Goal: Information Seeking & Learning: Find specific fact

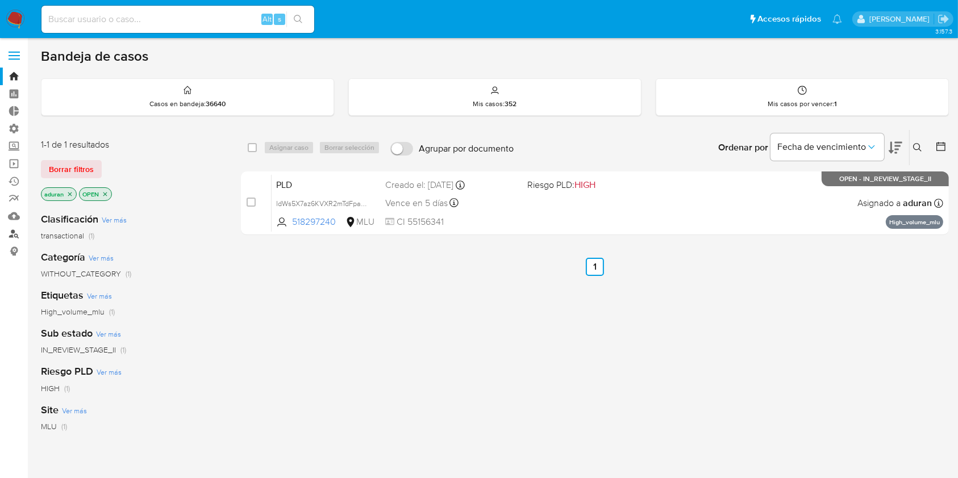
click at [12, 237] on link "Buscador de personas" at bounding box center [67, 234] width 135 height 18
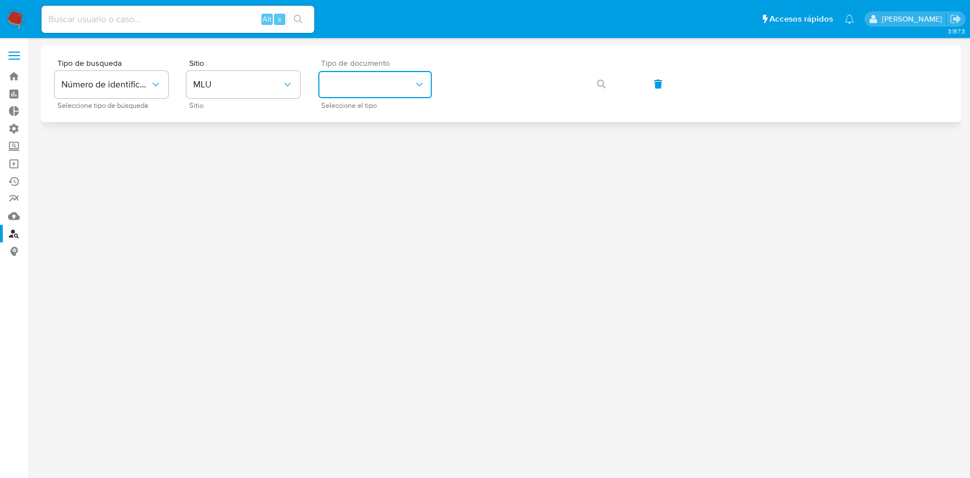
drag, startPoint x: 393, startPoint y: 83, endPoint x: 381, endPoint y: 107, distance: 27.2
click at [381, 107] on div "Tipo de documento Seleccione el tipo" at bounding box center [375, 83] width 114 height 49
click at [396, 92] on button "identificationType" at bounding box center [375, 84] width 114 height 27
click at [383, 113] on div "CI CI" at bounding box center [371, 121] width 93 height 39
click at [596, 80] on icon "button" at bounding box center [600, 84] width 9 height 9
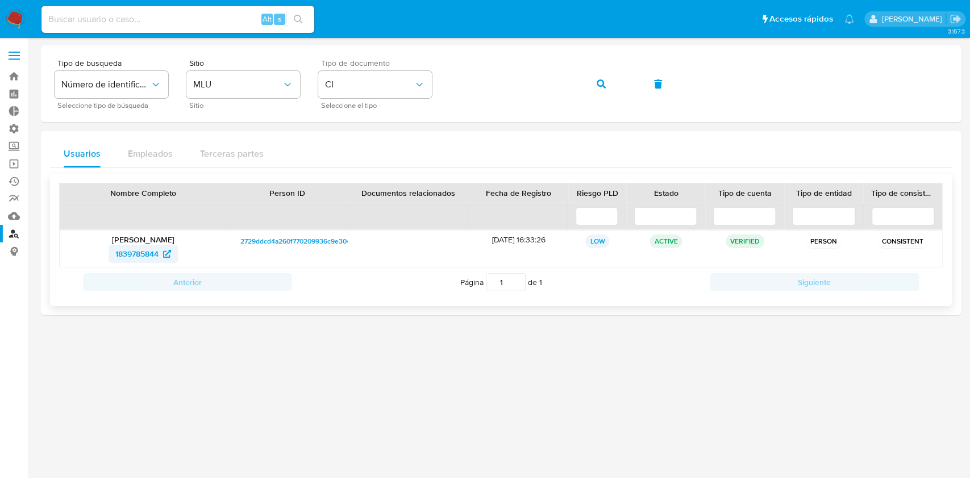
click at [145, 247] on span "1839785844" at bounding box center [136, 254] width 43 height 18
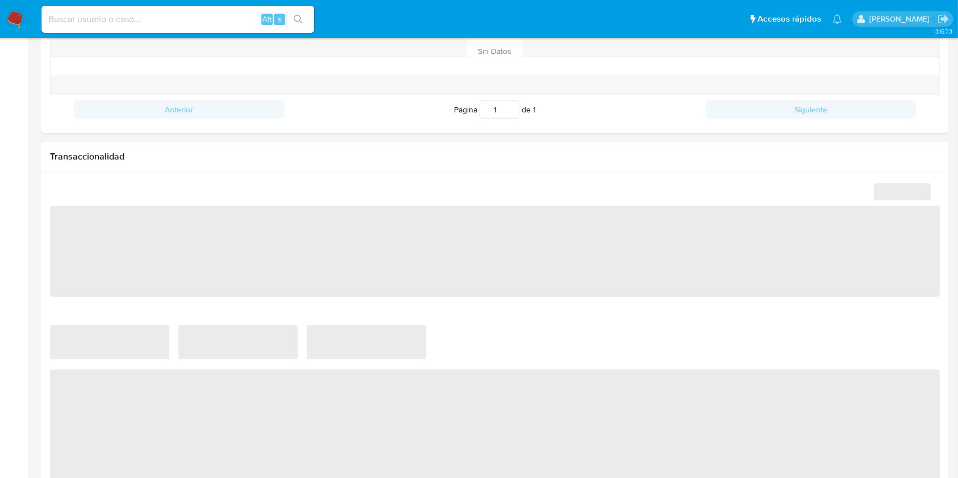
scroll to position [559, 0]
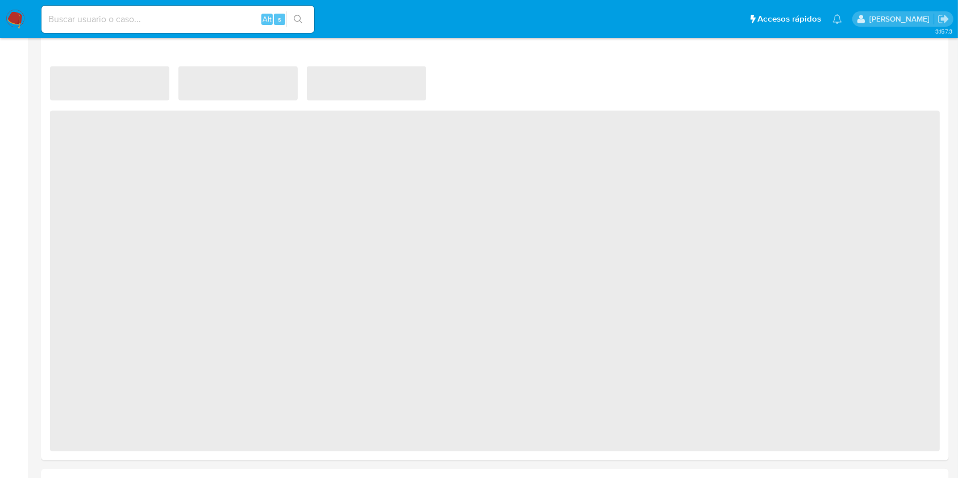
select select "10"
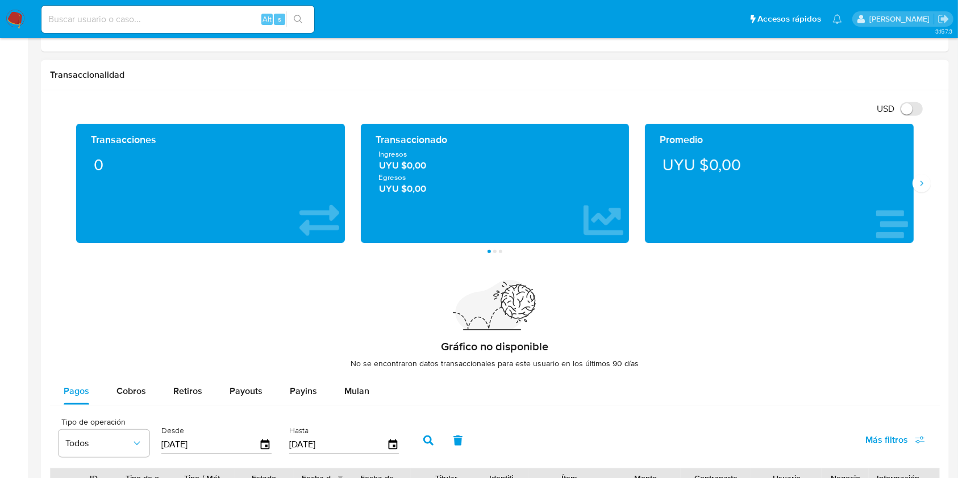
scroll to position [648, 0]
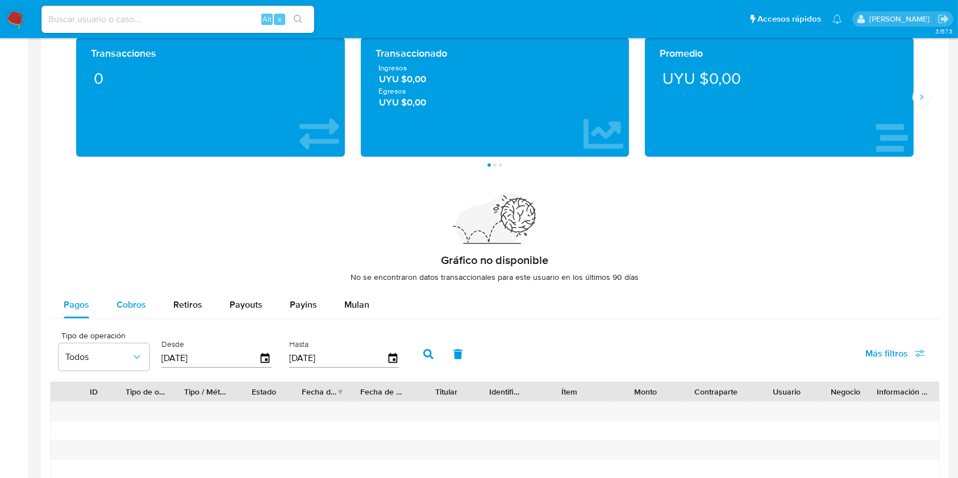
click at [144, 313] on div "Cobros" at bounding box center [131, 304] width 30 height 27
select select "10"
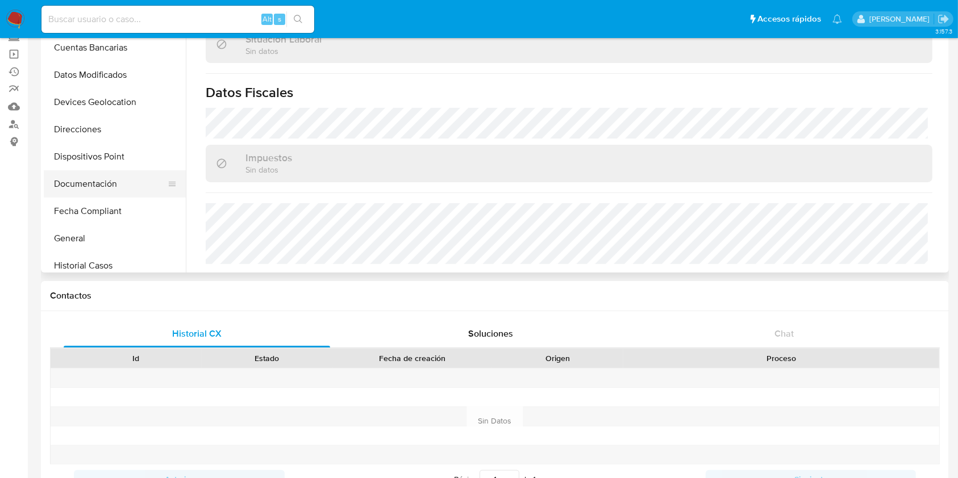
scroll to position [119, 0]
click at [105, 226] on button "General" at bounding box center [110, 236] width 133 height 27
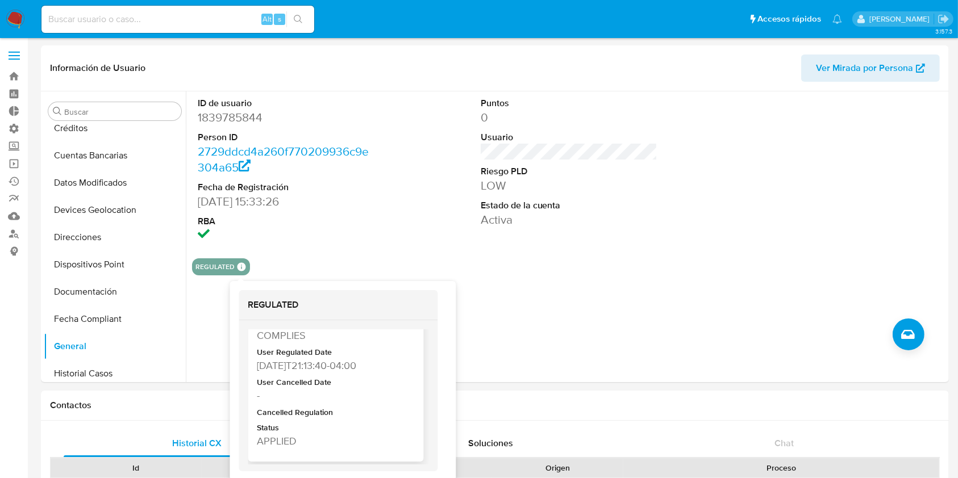
scroll to position [55, 0]
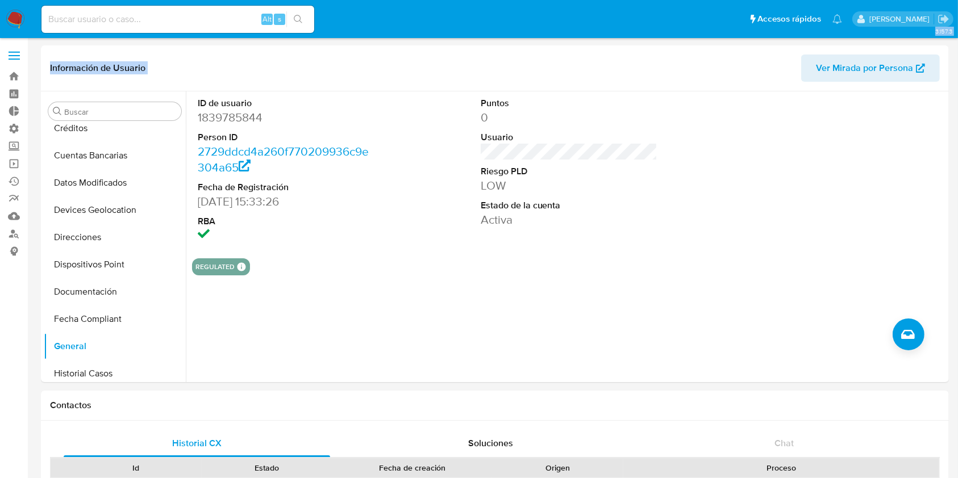
drag, startPoint x: 0, startPoint y: 355, endPoint x: 678, endPoint y: -92, distance: 812.3
